Goal: Information Seeking & Learning: Compare options

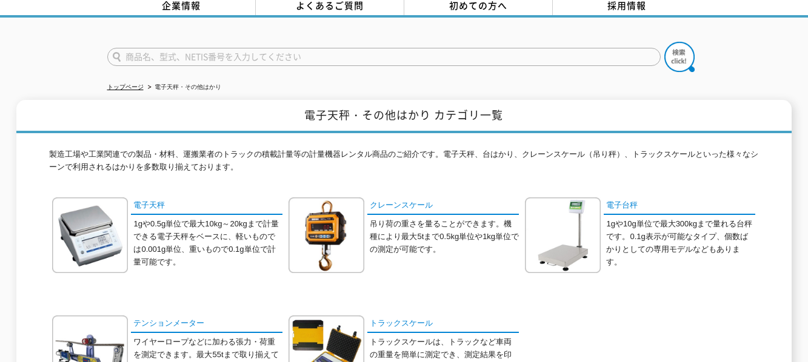
scroll to position [121, 0]
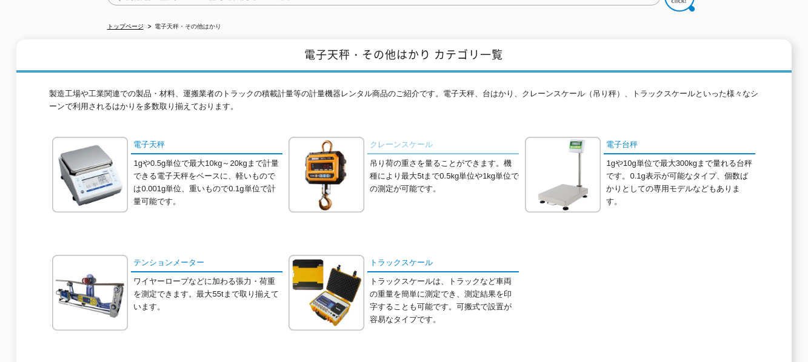
click at [407, 138] on link "クレーンスケール" at bounding box center [442, 146] width 151 height 18
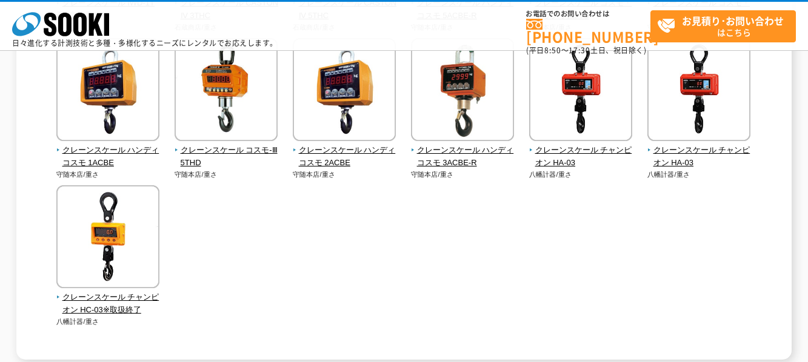
scroll to position [545, 0]
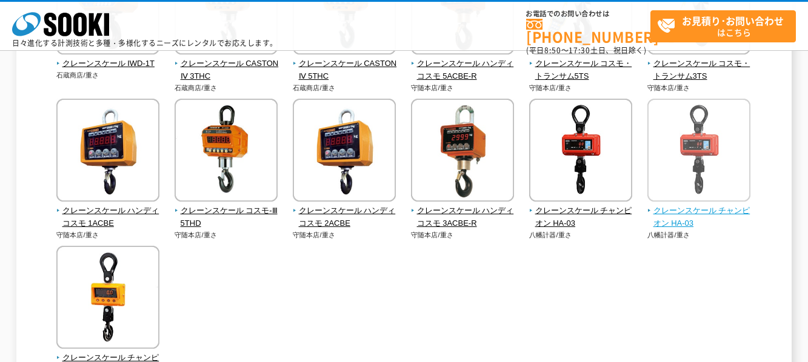
click at [691, 213] on span "クレーンスケール チャンピオン HA-03" at bounding box center [699, 217] width 104 height 25
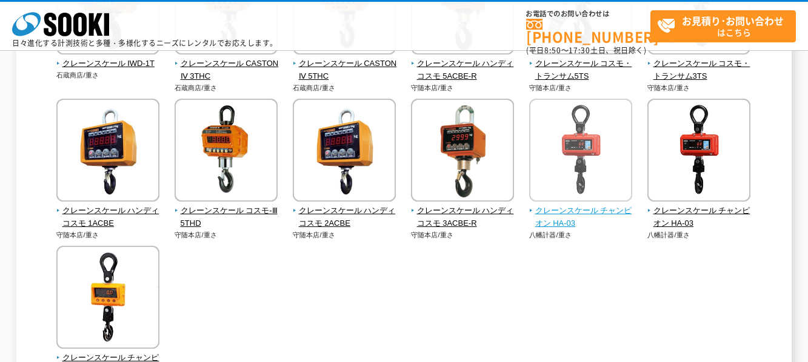
click at [563, 211] on span "クレーンスケール チャンピオン HA-03" at bounding box center [581, 217] width 104 height 25
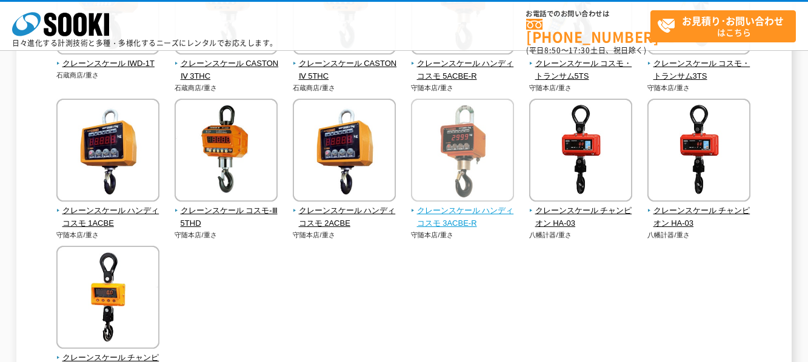
click at [461, 209] on span "クレーンスケール ハンディコスモ 3ACBE-R" at bounding box center [463, 217] width 104 height 25
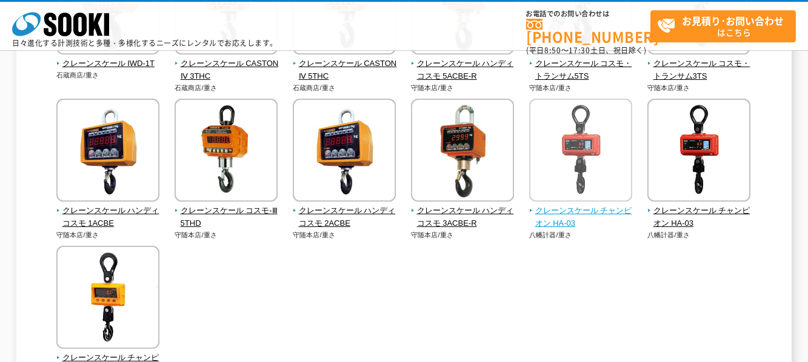
click at [562, 212] on span "クレーンスケール チャンピオン HA-03" at bounding box center [581, 217] width 104 height 25
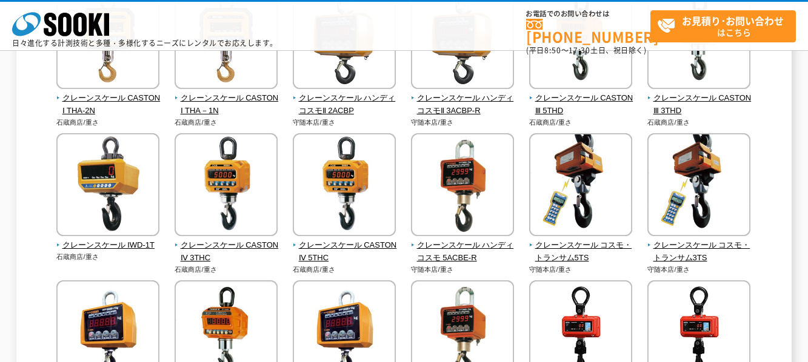
scroll to position [303, 0]
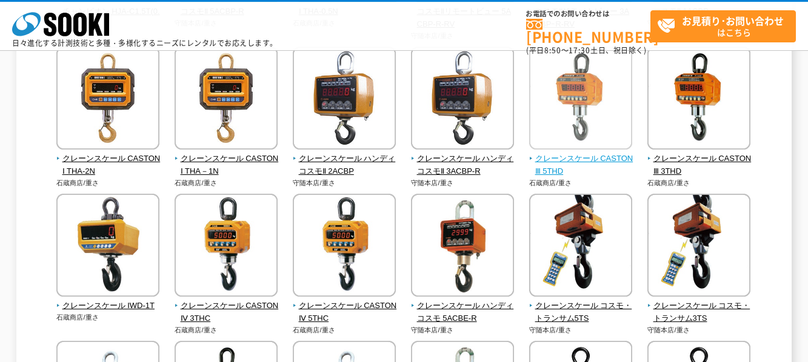
click at [587, 156] on span "クレーンスケール CASTON Ⅲ 5THD" at bounding box center [581, 165] width 104 height 25
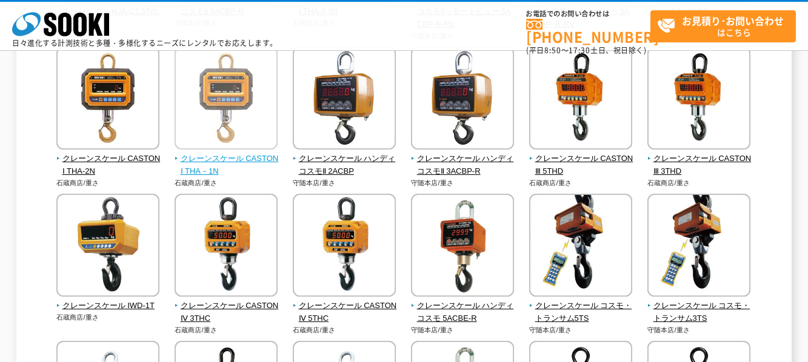
click at [233, 155] on span "クレーンスケール CASTONⅠ THA－1N" at bounding box center [226, 165] width 104 height 25
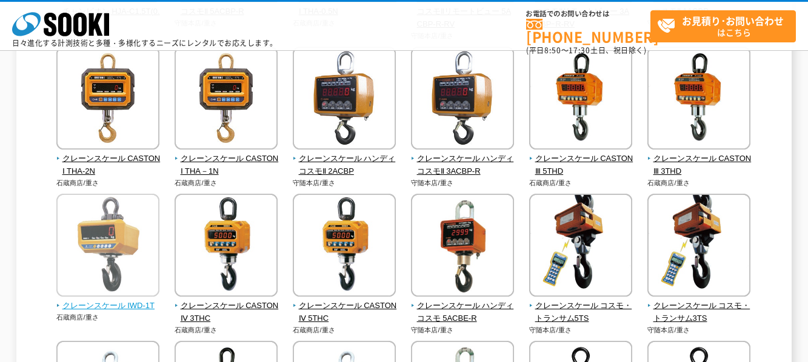
click at [99, 309] on span "クレーンスケール IWD-1T" at bounding box center [108, 306] width 104 height 13
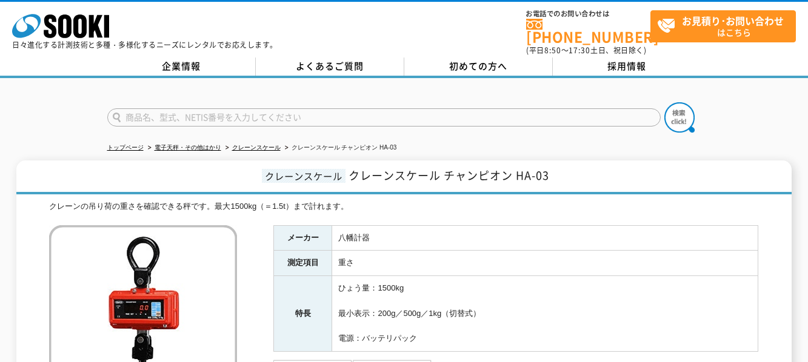
scroll to position [61, 0]
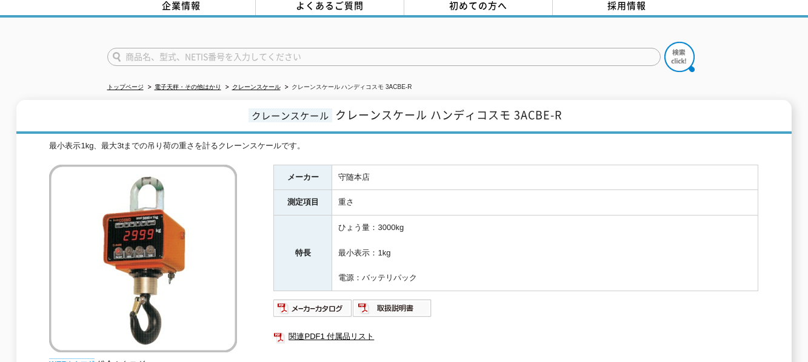
scroll to position [121, 0]
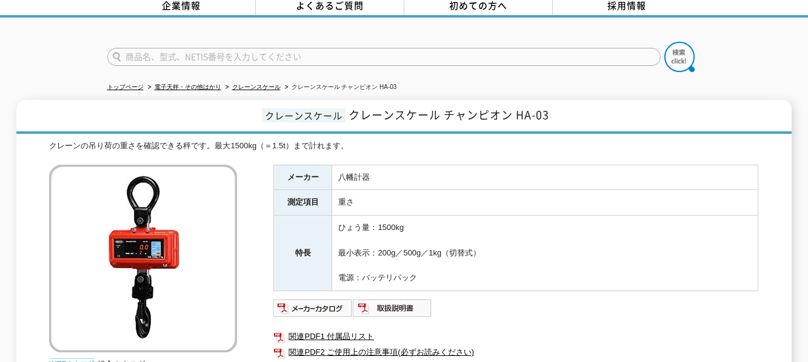
scroll to position [121, 0]
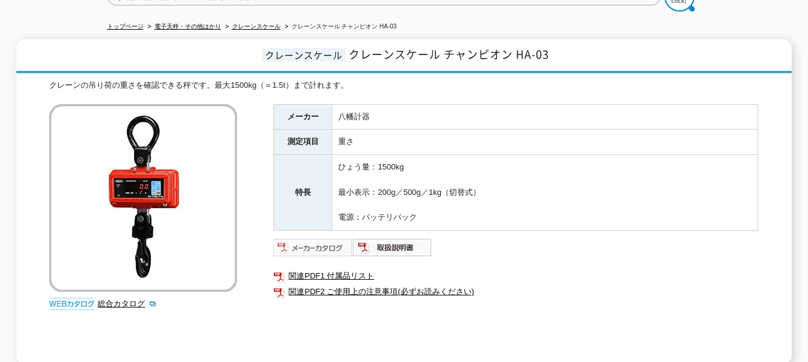
click at [327, 244] on img at bounding box center [312, 247] width 79 height 19
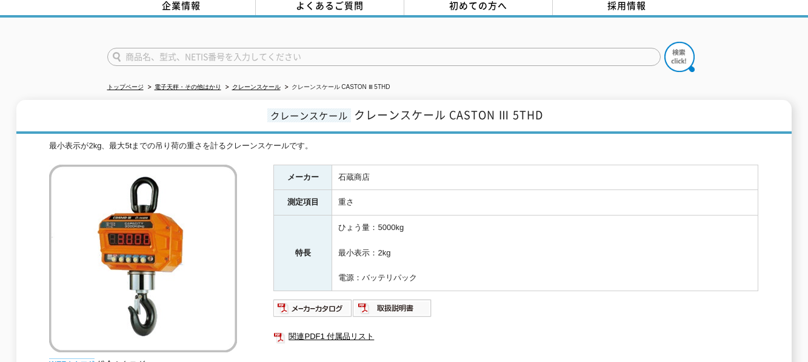
scroll to position [121, 0]
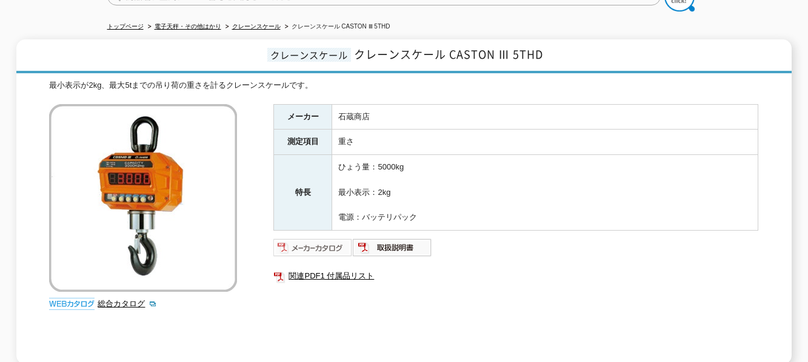
click at [334, 244] on img at bounding box center [312, 247] width 79 height 19
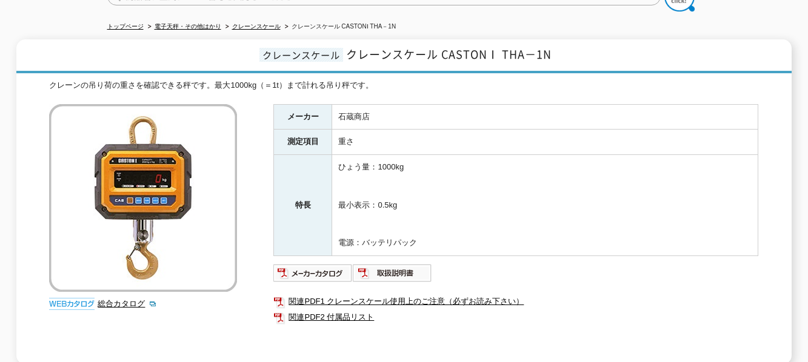
scroll to position [182, 0]
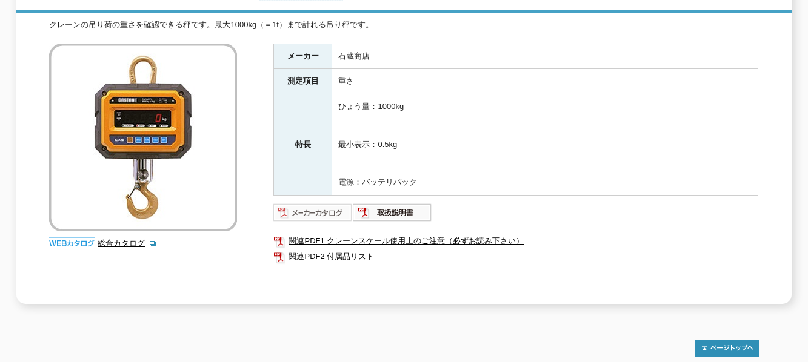
click at [321, 204] on img at bounding box center [312, 212] width 79 height 19
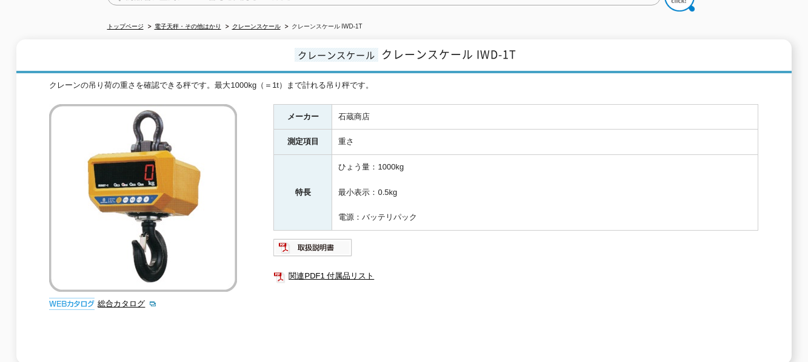
scroll to position [182, 0]
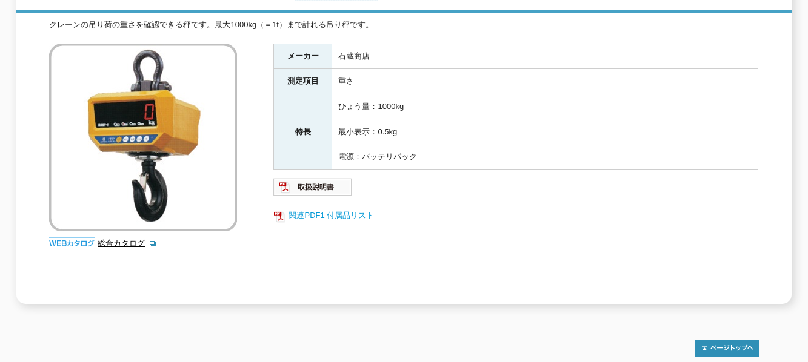
click at [339, 208] on link "関連PDF1 付属品リスト" at bounding box center [515, 216] width 485 height 16
